Goal: Information Seeking & Learning: Learn about a topic

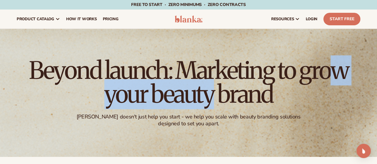
drag, startPoint x: 226, startPoint y: 81, endPoint x: 311, endPoint y: 64, distance: 87.2
click at [340, 62] on h1 "Beyond launch: Marketing to grow your beauty brand" at bounding box center [188, 83] width 327 height 48
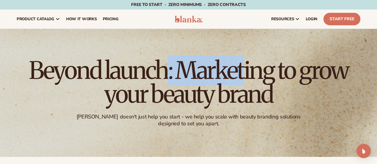
drag, startPoint x: 39, startPoint y: 70, endPoint x: 136, endPoint y: 64, distance: 97.8
click at [132, 64] on h1 "Beyond launch: Marketing to grow your beauty brand" at bounding box center [188, 83] width 327 height 48
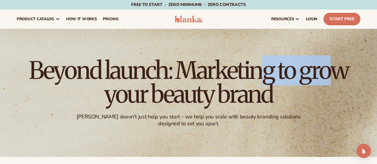
drag, startPoint x: 174, startPoint y: 62, endPoint x: 235, endPoint y: 63, distance: 61.0
click at [225, 62] on h1 "Beyond launch: Marketing to grow your beauty brand" at bounding box center [188, 83] width 327 height 48
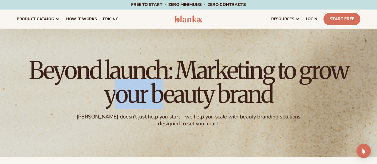
drag, startPoint x: 271, startPoint y: 65, endPoint x: 294, endPoint y: 65, distance: 22.9
click at [293, 65] on h1 "Beyond launch: Marketing to grow your beauty brand" at bounding box center [188, 83] width 327 height 48
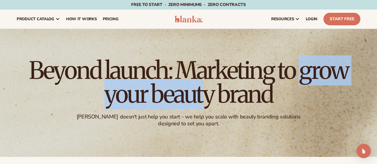
drag, startPoint x: 202, startPoint y: 63, endPoint x: 329, endPoint y: 65, distance: 127.4
click at [329, 64] on h1 "Beyond launch: Marketing to grow your beauty brand" at bounding box center [188, 83] width 327 height 48
drag, startPoint x: 109, startPoint y: 93, endPoint x: 269, endPoint y: 93, distance: 160.2
click at [270, 92] on h1 "Beyond launch: Marketing to grow your beauty brand" at bounding box center [188, 83] width 327 height 48
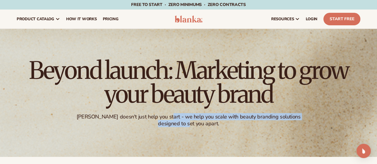
drag, startPoint x: 95, startPoint y: 116, endPoint x: 151, endPoint y: 114, distance: 56.0
click at [151, 114] on div "Beyond launch: Marketing to grow your beauty brand [PERSON_NAME] doesn't just h…" at bounding box center [188, 93] width 377 height 128
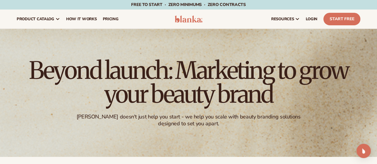
click at [101, 116] on div "[PERSON_NAME] doesn't just help you start - we help you scale with beauty brand…" at bounding box center [188, 120] width 245 height 14
drag, startPoint x: 99, startPoint y: 116, endPoint x: 208, endPoint y: 111, distance: 108.5
click at [208, 111] on div "Beyond launch: Marketing to grow your beauty brand [PERSON_NAME] doesn't just h…" at bounding box center [188, 93] width 377 height 128
click at [164, 118] on div "[PERSON_NAME] doesn't just help you start - we help you scale with beauty brand…" at bounding box center [188, 120] width 245 height 14
click at [215, 118] on div "[PERSON_NAME] doesn't just help you start - we help you scale with beauty brand…" at bounding box center [188, 120] width 245 height 14
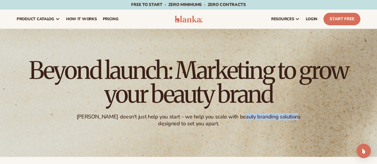
drag, startPoint x: 234, startPoint y: 116, endPoint x: 277, endPoint y: 115, distance: 43.2
click at [277, 115] on div "[PERSON_NAME] doesn't just help you start - we help you scale with beauty brand…" at bounding box center [188, 120] width 245 height 14
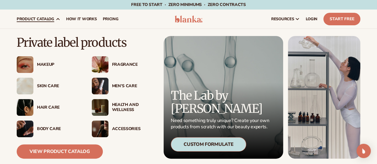
click at [45, 128] on div "Body Care" at bounding box center [58, 129] width 43 height 5
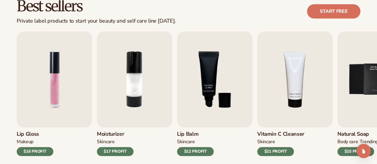
scroll to position [178, 0]
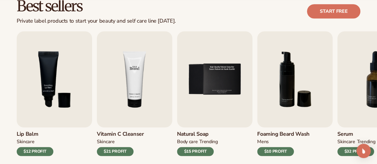
click at [142, 78] on img "4 / 9" at bounding box center [134, 79] width 75 height 96
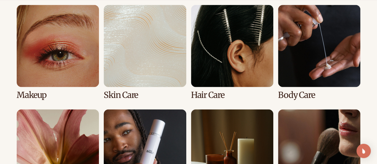
scroll to position [439, 0]
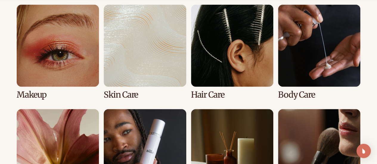
click at [209, 32] on link "3 / 8" at bounding box center [232, 51] width 82 height 95
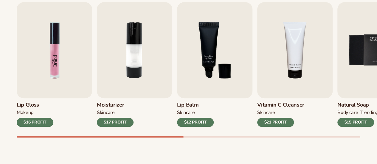
scroll to position [208, 0]
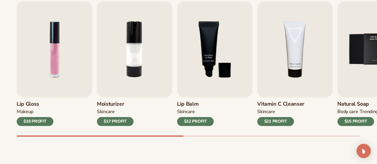
drag, startPoint x: 140, startPoint y: 136, endPoint x: 212, endPoint y: 129, distance: 72.3
click at [210, 130] on div "Best sellers Private label beauty and hair products to start your beauty and se…" at bounding box center [188, 58] width 377 height 213
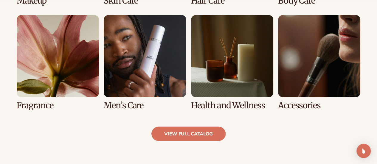
scroll to position [542, 0]
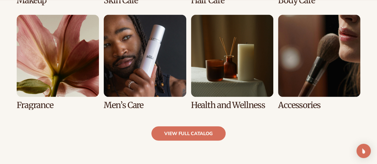
click at [63, 81] on link "5 / 8" at bounding box center [58, 62] width 82 height 95
click at [204, 133] on link "view full catalog" at bounding box center [188, 133] width 74 height 14
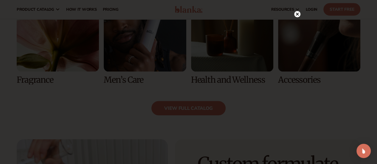
scroll to position [567, 0]
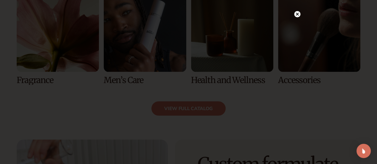
click at [298, 15] on icon at bounding box center [296, 14] width 3 height 3
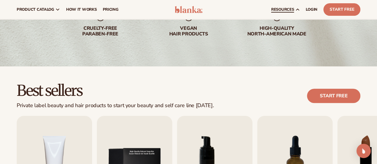
scroll to position [93, 0]
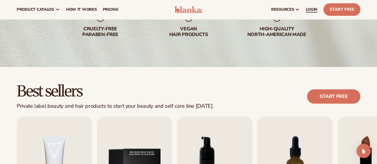
click at [312, 7] on span "LOGIN" at bounding box center [311, 9] width 12 height 5
